Goal: Check status: Check status

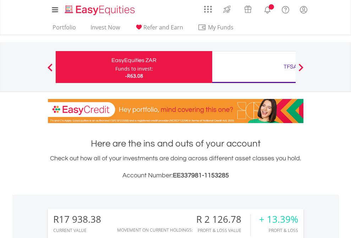
scroll to position [68, 112]
click at [115, 67] on div "Funds to invest:" at bounding box center [134, 68] width 38 height 7
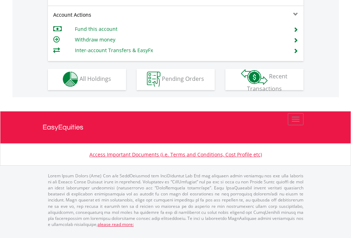
scroll to position [606, 0]
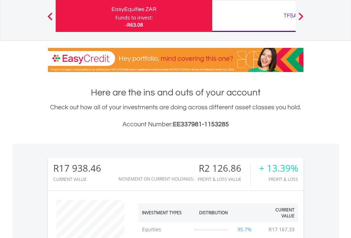
scroll to position [68, 112]
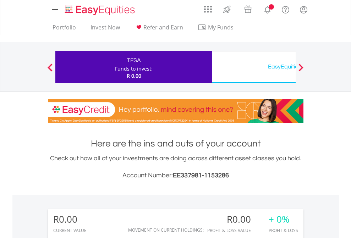
scroll to position [68, 112]
click at [254, 67] on div "EasyEquities USD" at bounding box center [291, 67] width 148 height 10
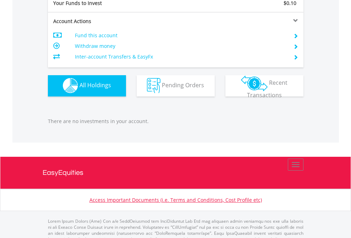
scroll to position [703, 0]
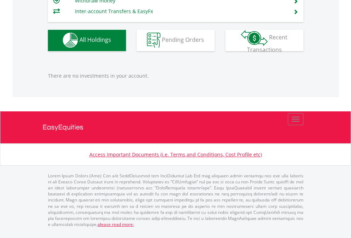
scroll to position [68, 112]
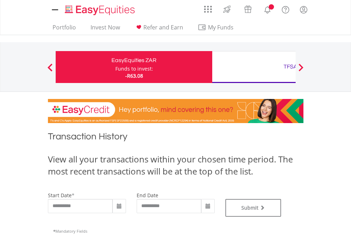
type input "**********"
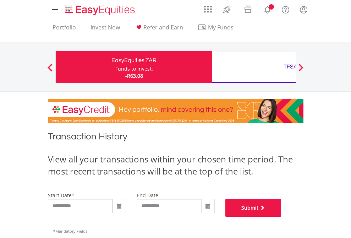
click at [282, 217] on button "Submit" at bounding box center [254, 208] width 56 height 18
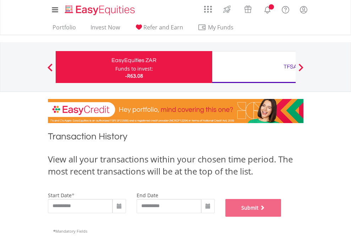
scroll to position [288, 0]
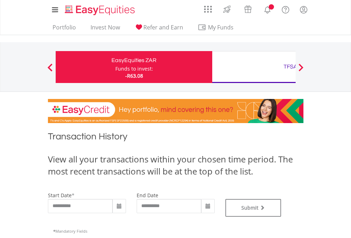
click at [254, 67] on div "TFSA" at bounding box center [291, 67] width 148 height 10
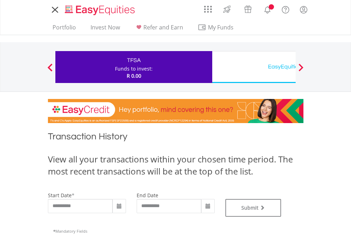
type input "**********"
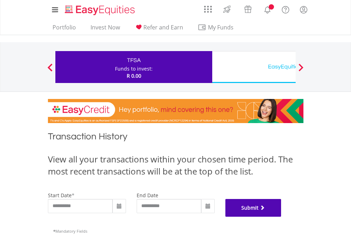
click at [282, 217] on button "Submit" at bounding box center [254, 208] width 56 height 18
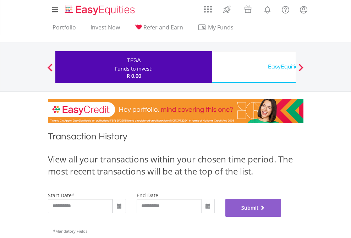
scroll to position [288, 0]
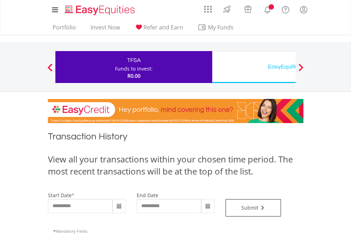
click at [254, 67] on div "EasyEquities USD" at bounding box center [291, 67] width 148 height 10
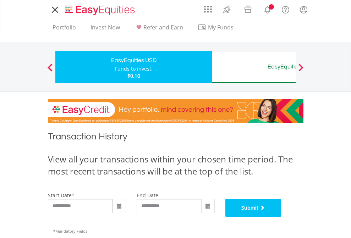
click at [282, 217] on button "Submit" at bounding box center [254, 208] width 56 height 18
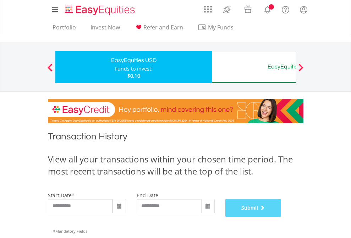
scroll to position [288, 0]
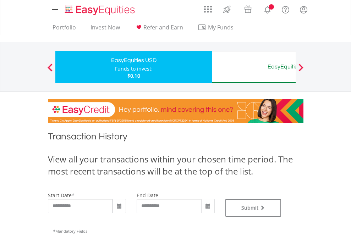
click at [254, 67] on div "EasyEquities AUD" at bounding box center [291, 67] width 148 height 10
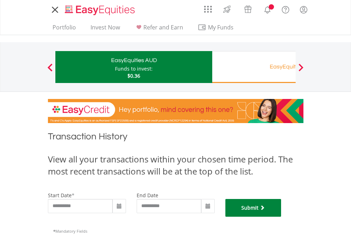
click at [282, 217] on button "Submit" at bounding box center [254, 208] width 56 height 18
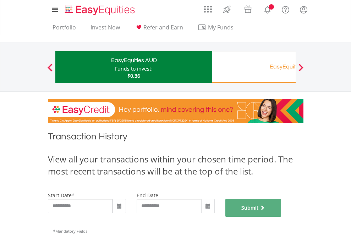
scroll to position [288, 0]
